Goal: Task Accomplishment & Management: Manage account settings

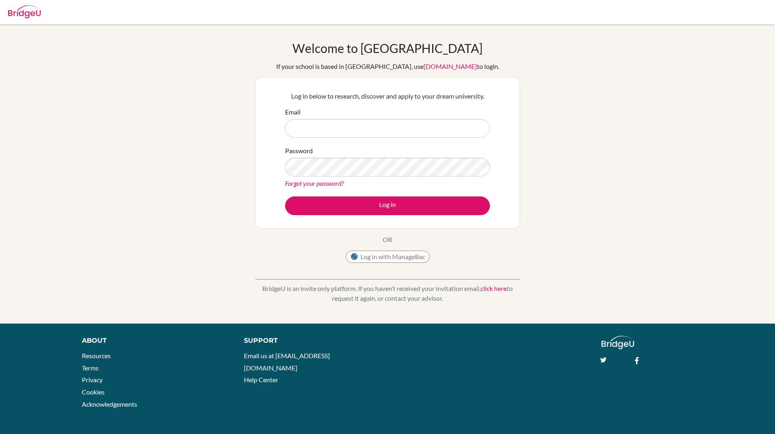
type input "[EMAIL_ADDRESS][DOMAIN_NAME]"
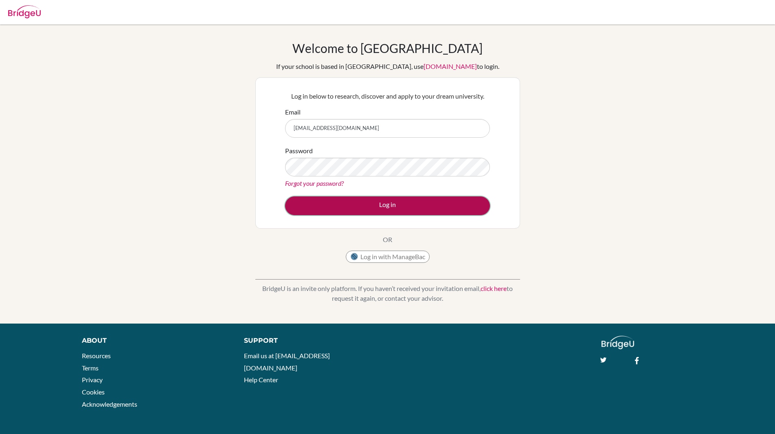
click at [330, 202] on button "Log in" at bounding box center [387, 205] width 205 height 19
drag, startPoint x: 404, startPoint y: 200, endPoint x: 370, endPoint y: 201, distance: 33.4
click at [370, 201] on button "Log in" at bounding box center [387, 205] width 205 height 19
